Goal: Share content

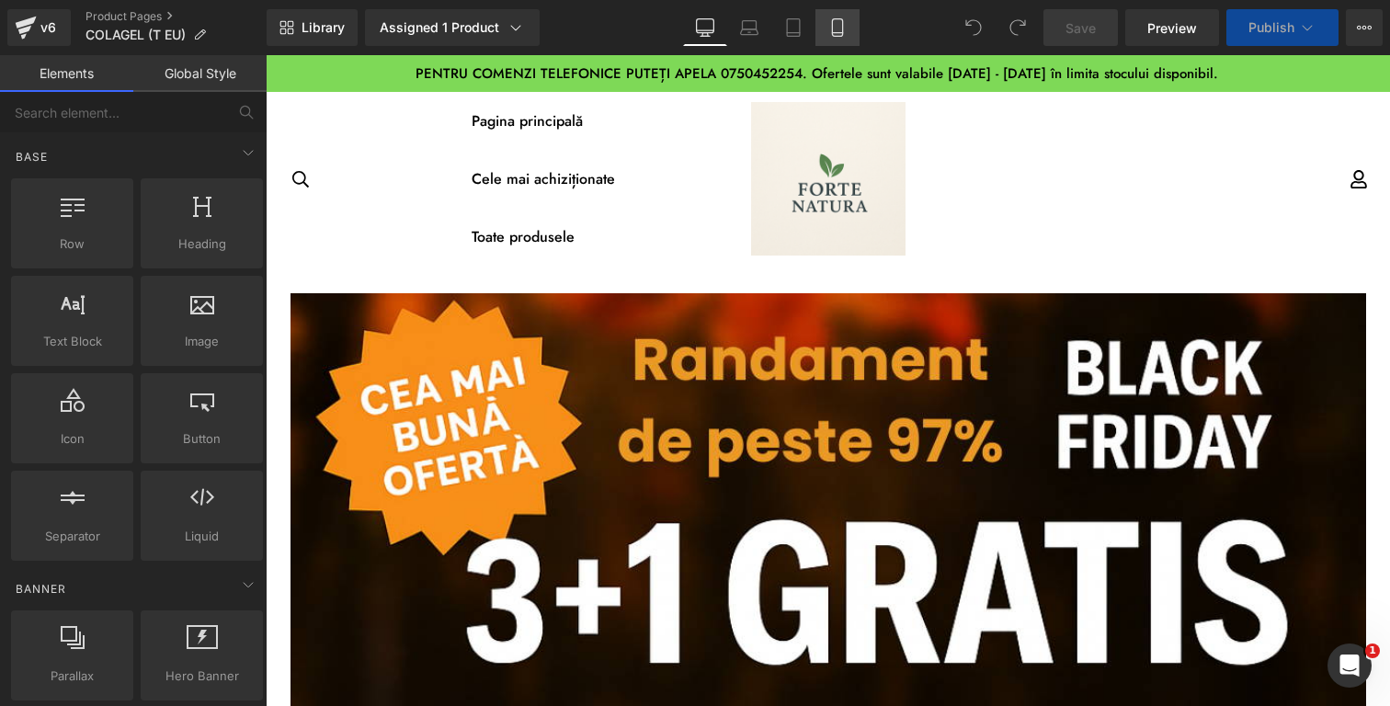
click at [843, 37] on link "Mobile" at bounding box center [838, 27] width 44 height 37
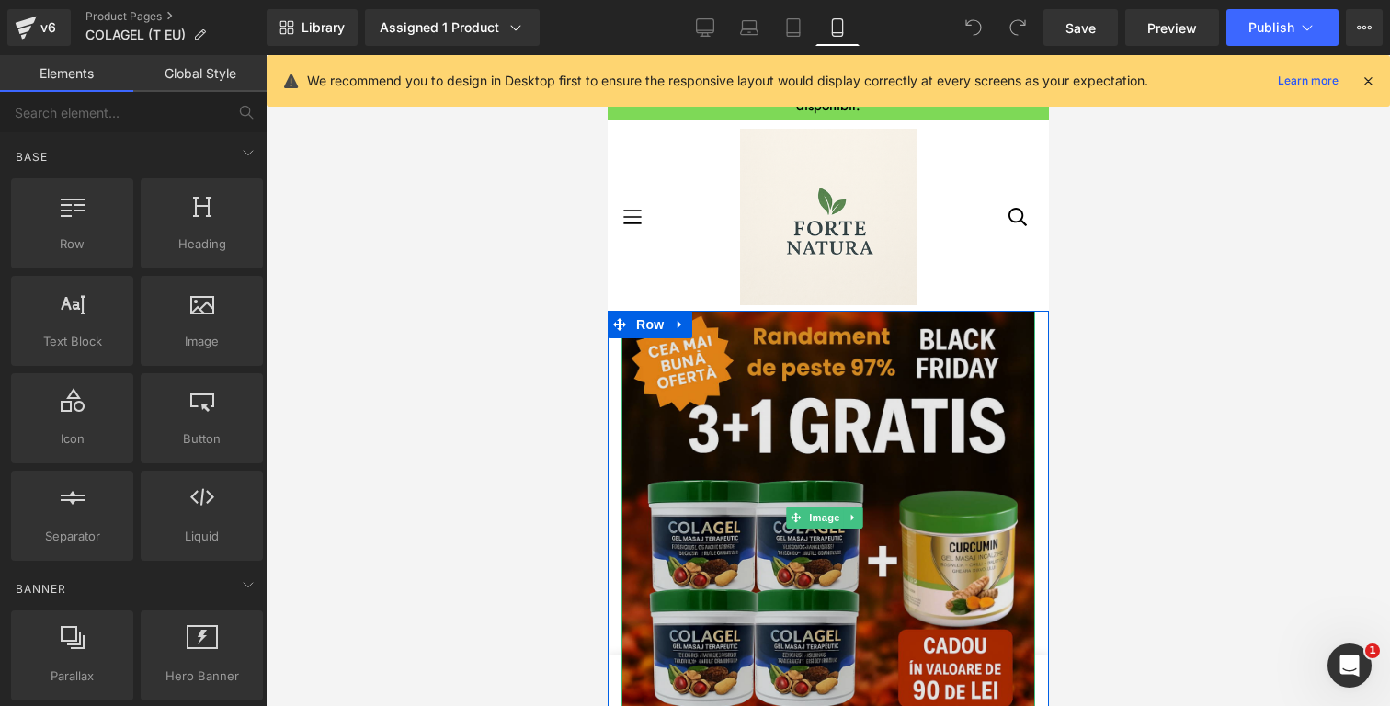
scroll to position [331, 0]
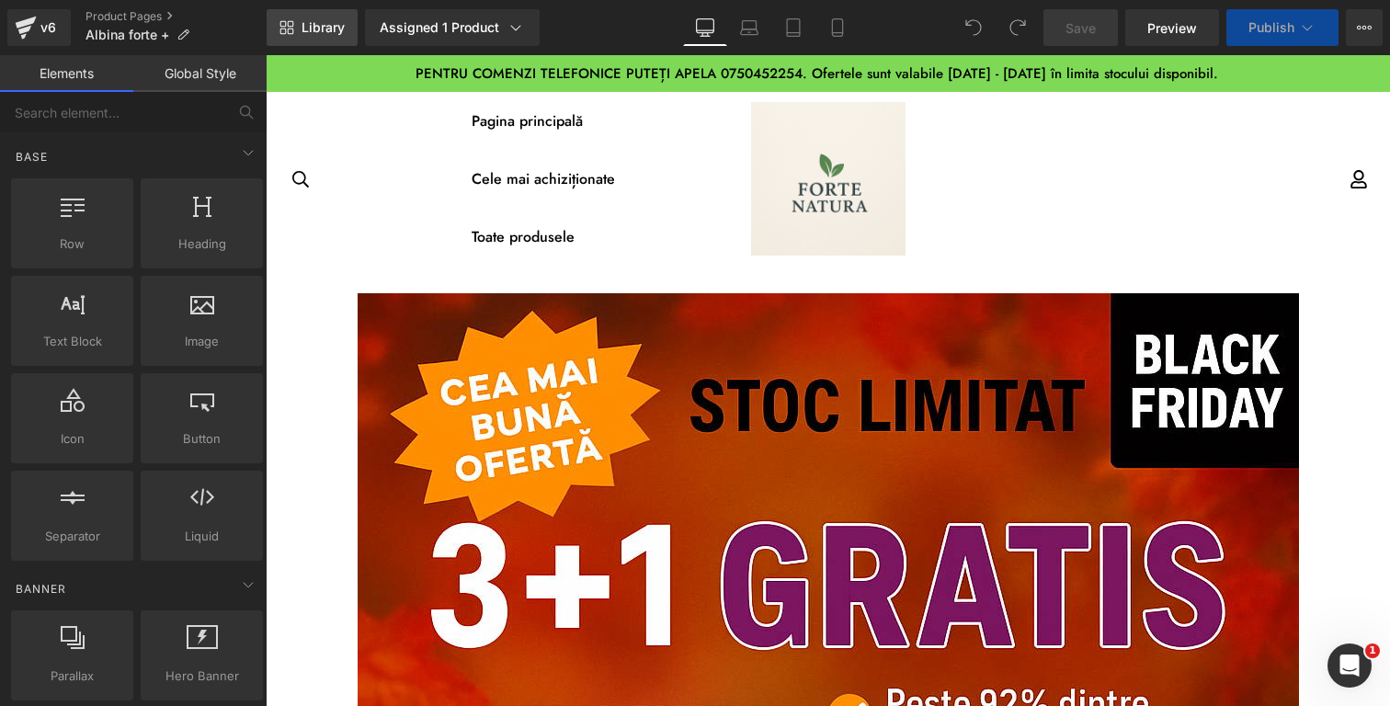
click at [324, 37] on link "Library" at bounding box center [312, 27] width 91 height 37
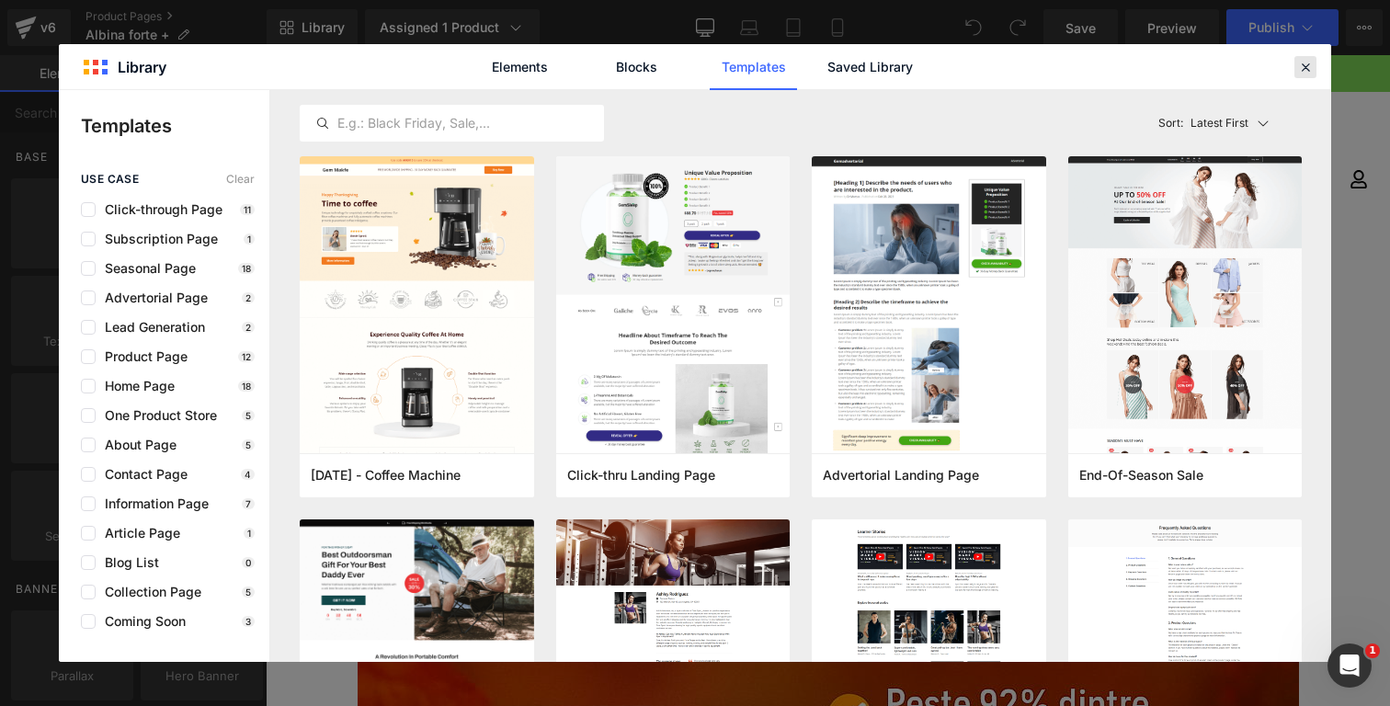
click at [1306, 66] on icon at bounding box center [1305, 67] width 17 height 17
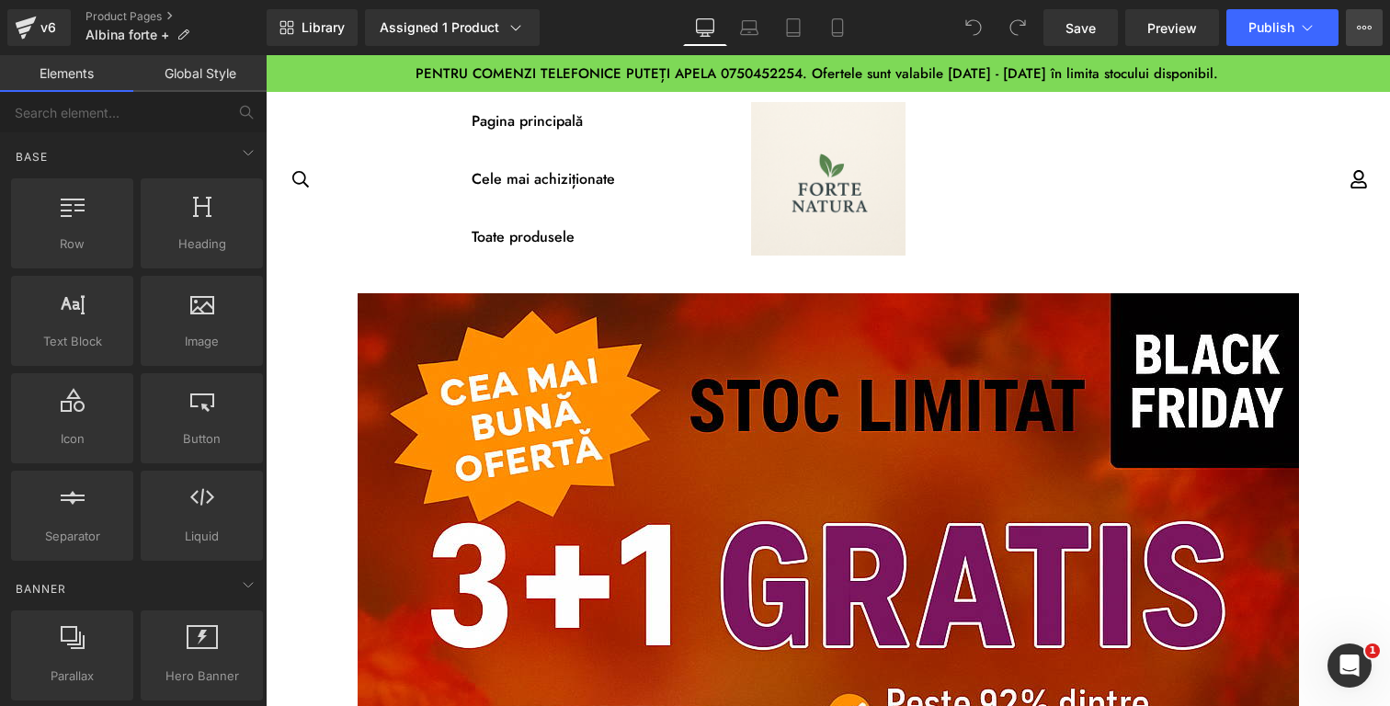
click at [1364, 32] on icon at bounding box center [1364, 27] width 15 height 15
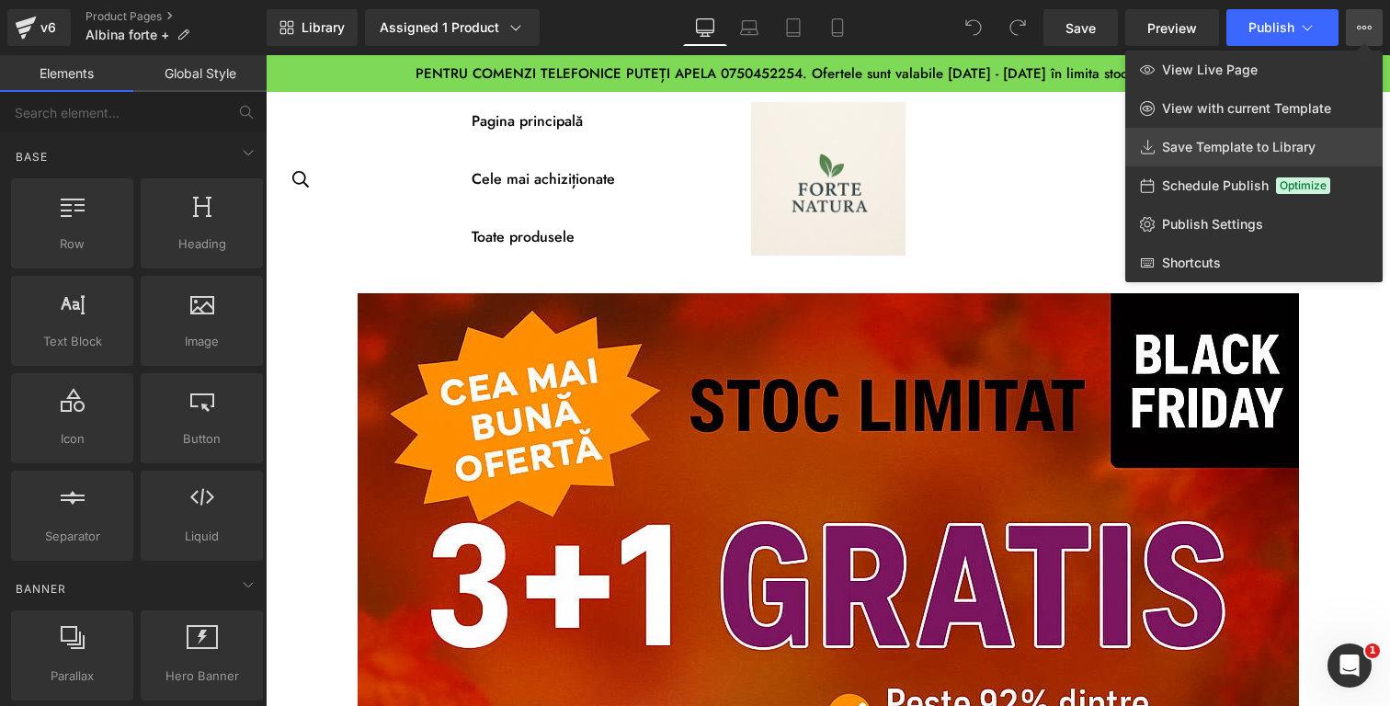
click at [1195, 148] on span "Save Template to Library" at bounding box center [1239, 147] width 154 height 17
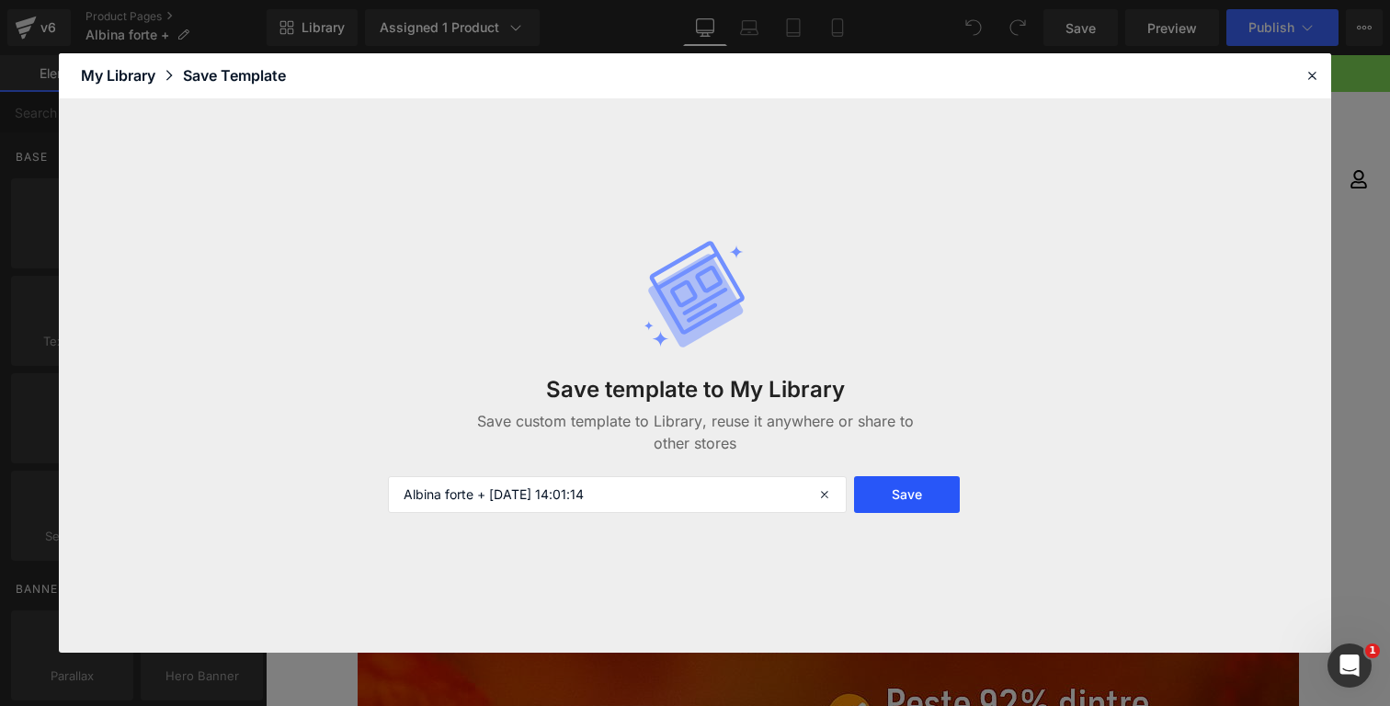
click at [897, 495] on button "Save" at bounding box center [907, 494] width 106 height 37
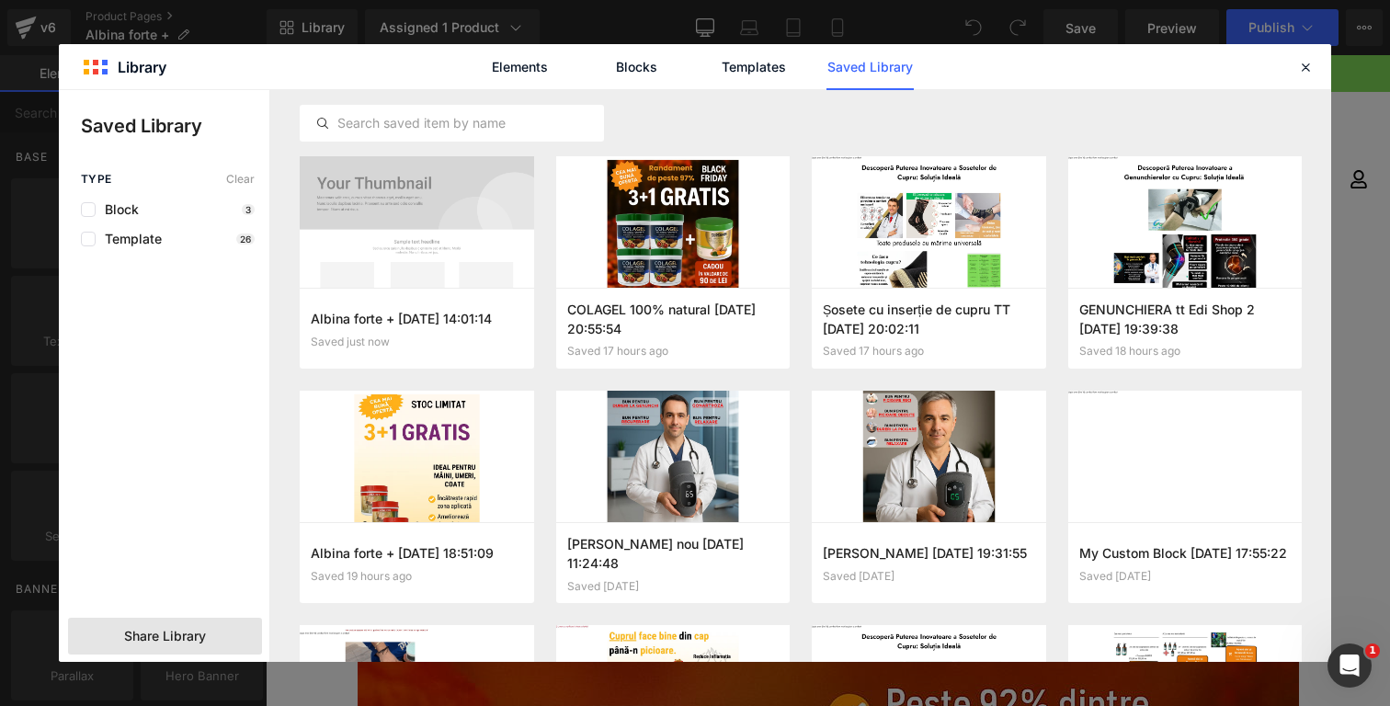
click at [236, 629] on div "Share Library" at bounding box center [165, 636] width 194 height 37
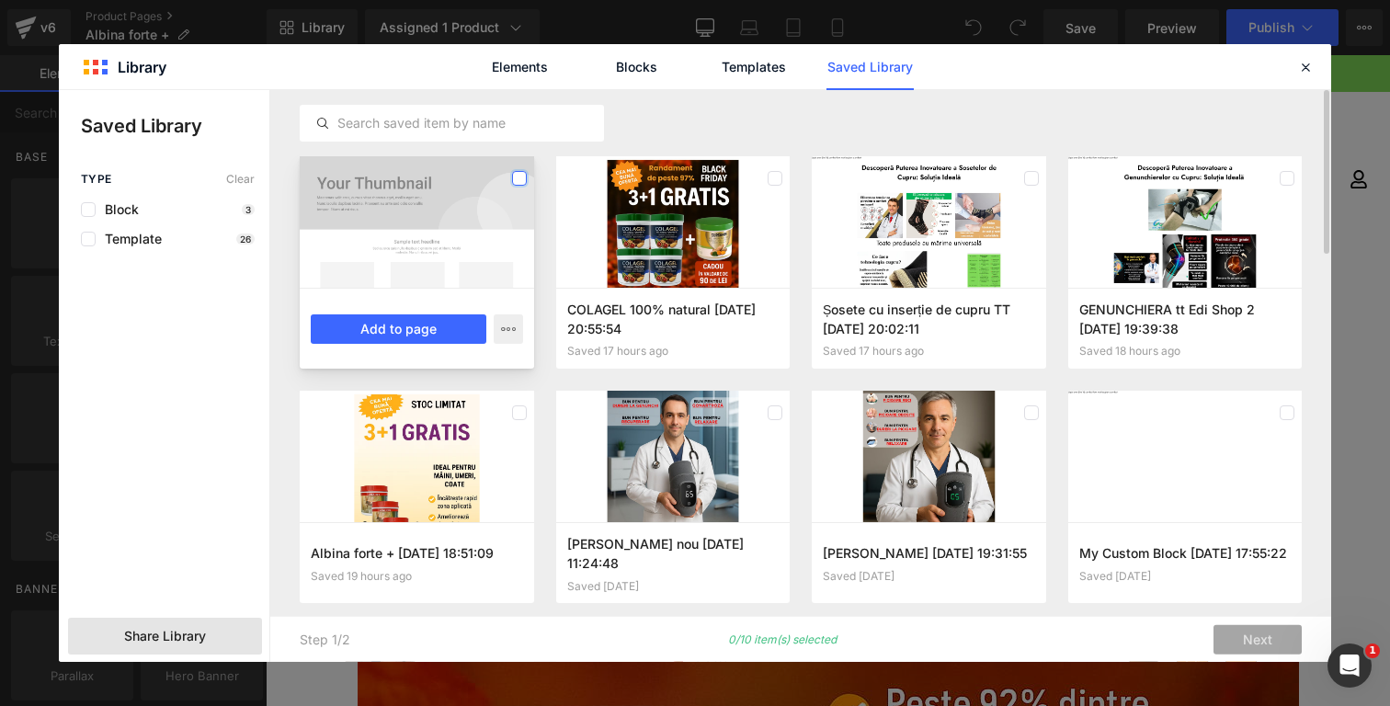
click at [518, 180] on label at bounding box center [519, 178] width 15 height 15
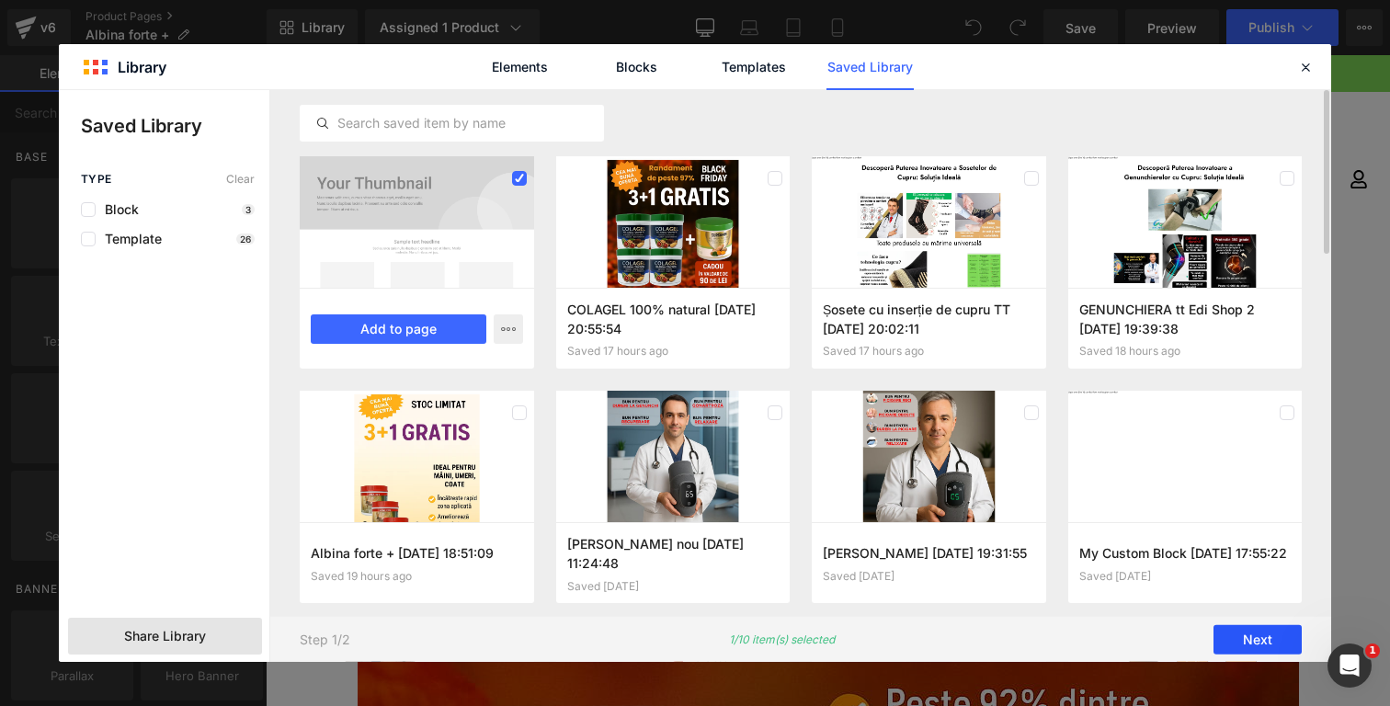
click at [1270, 654] on button "Next" at bounding box center [1258, 639] width 88 height 29
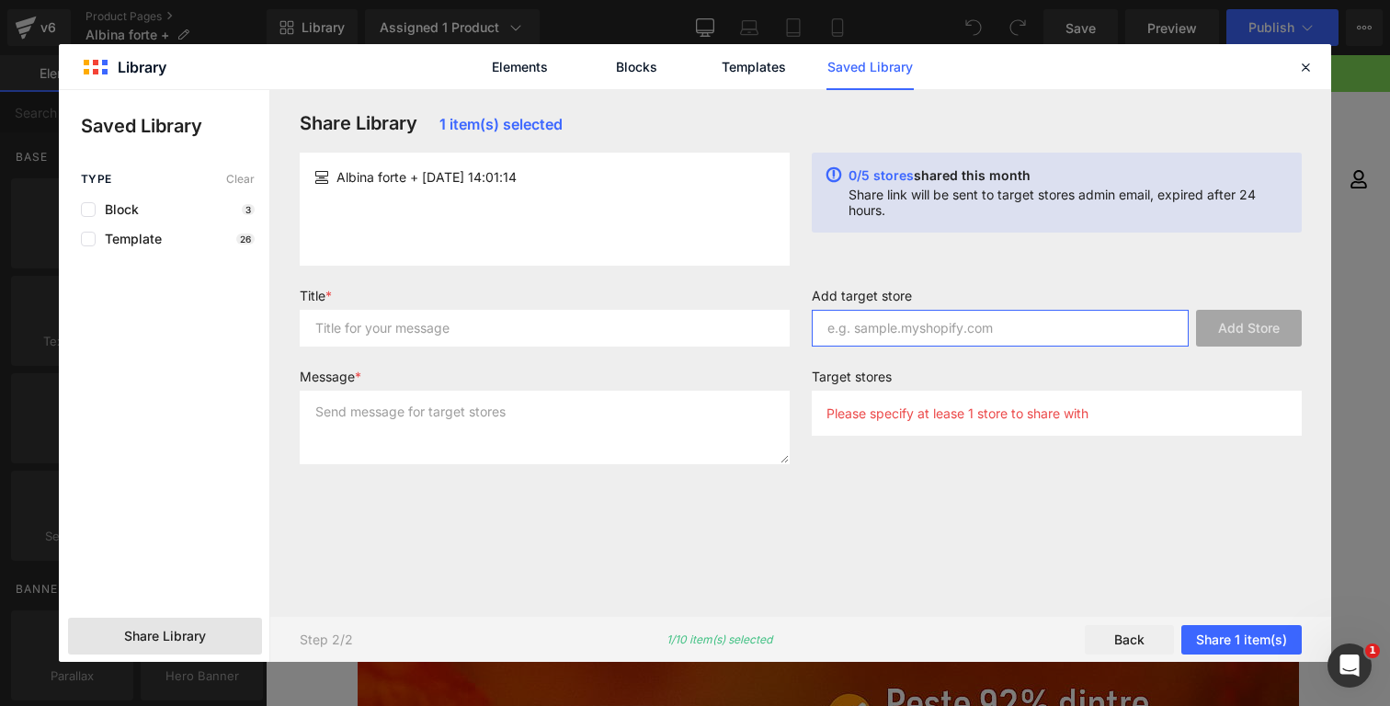
paste input "[DOMAIN_NAME]"
type input "[DOMAIN_NAME]"
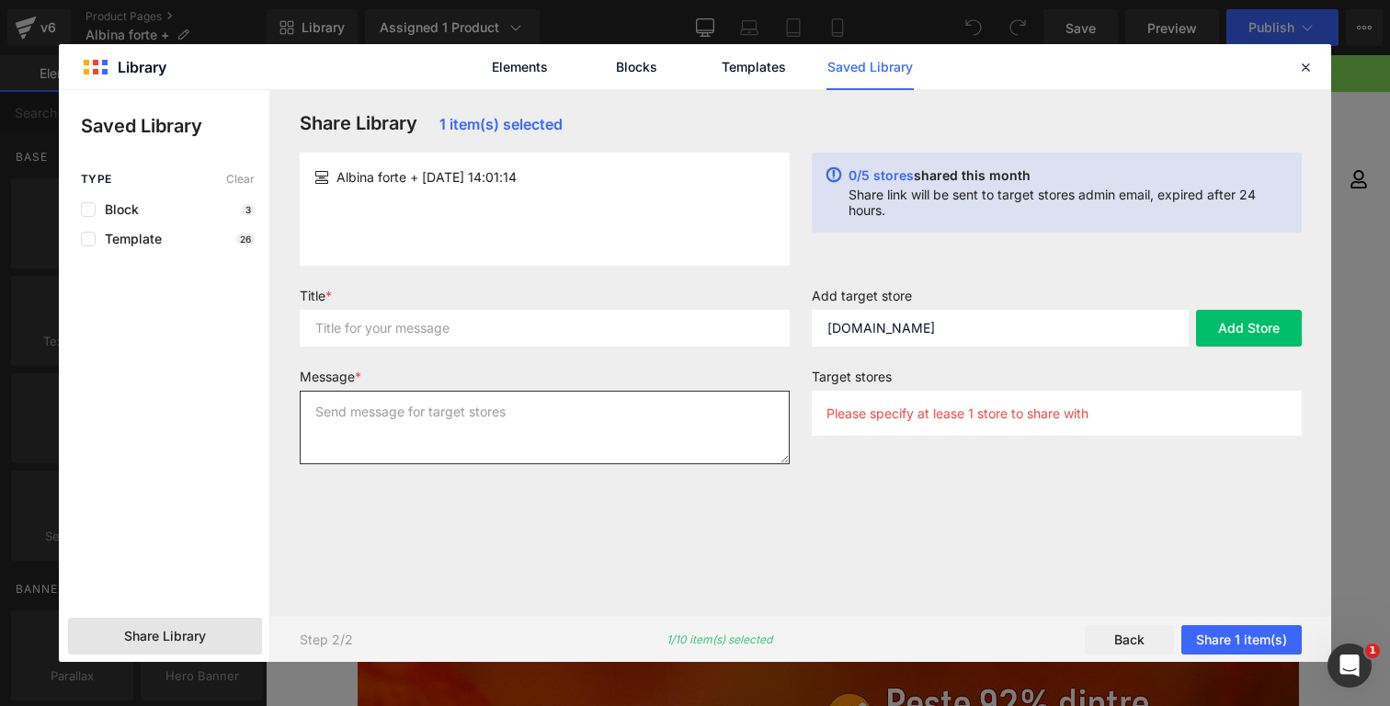
click at [567, 407] on textarea at bounding box center [545, 428] width 490 height 74
type textarea "sds"
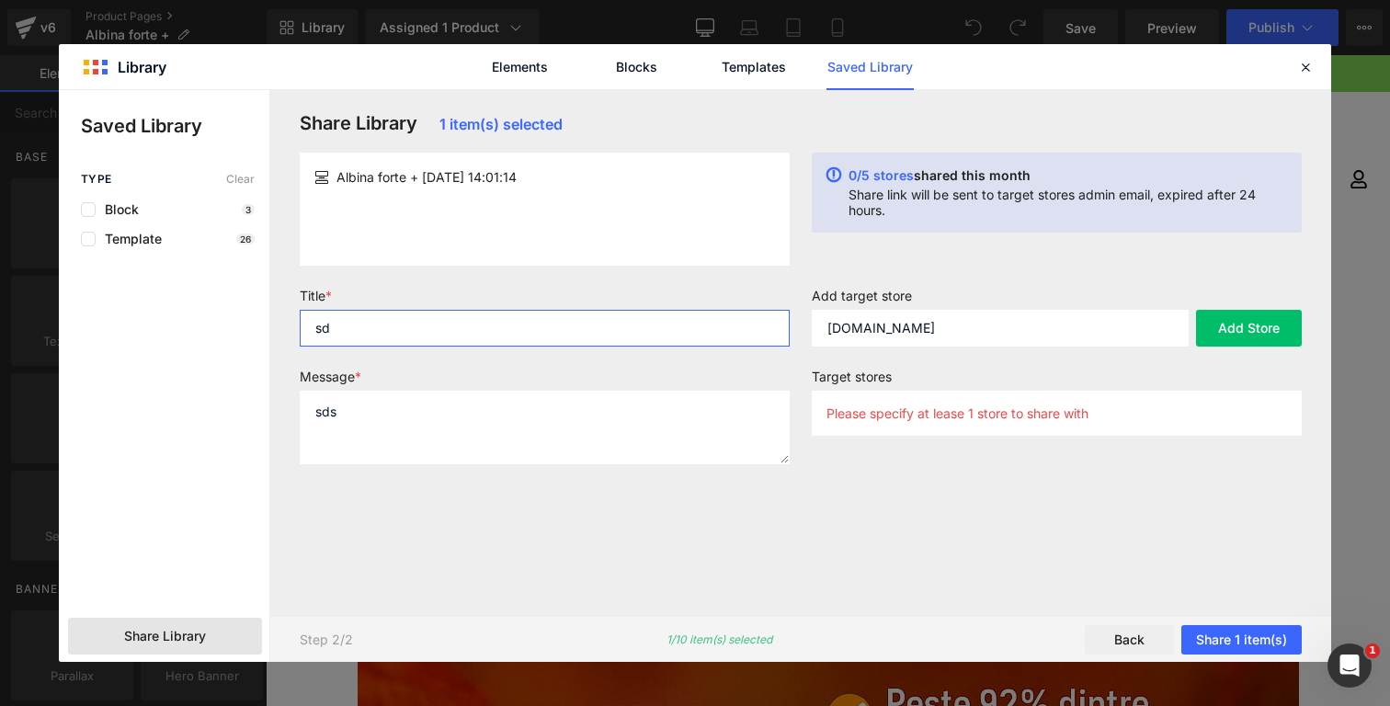
click at [581, 319] on input "sd" at bounding box center [545, 328] width 490 height 37
type input "sdsdsd"
click at [1288, 316] on button "Add Store" at bounding box center [1249, 328] width 106 height 37
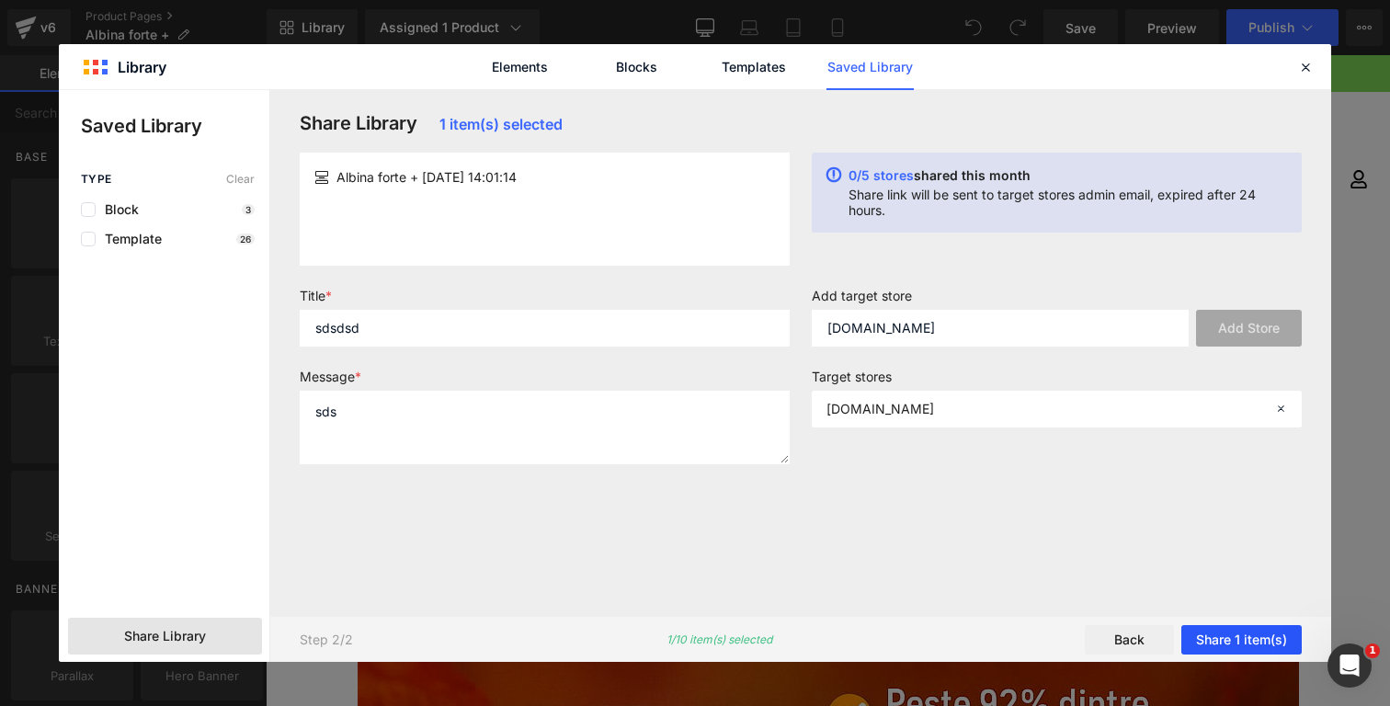
click at [1206, 642] on button "Share 1 item(s)" at bounding box center [1242, 639] width 120 height 29
